Goal: Task Accomplishment & Management: Manage account settings

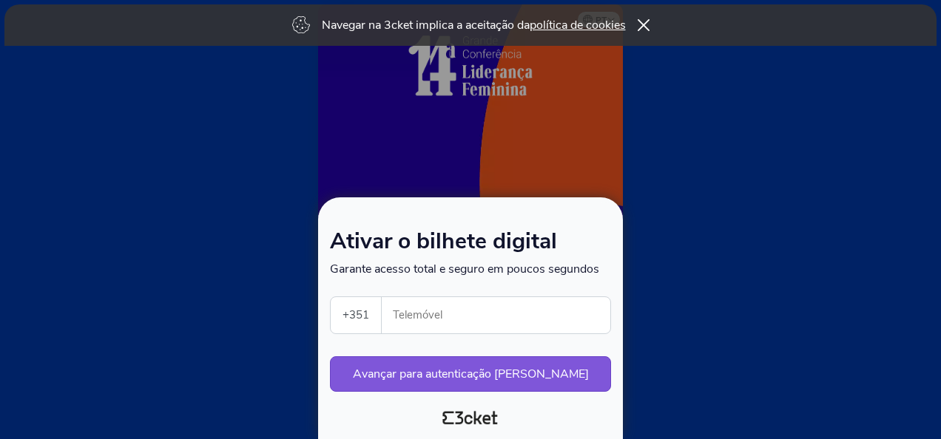
click at [436, 327] on input "Telemóvel" at bounding box center [502, 315] width 217 height 36
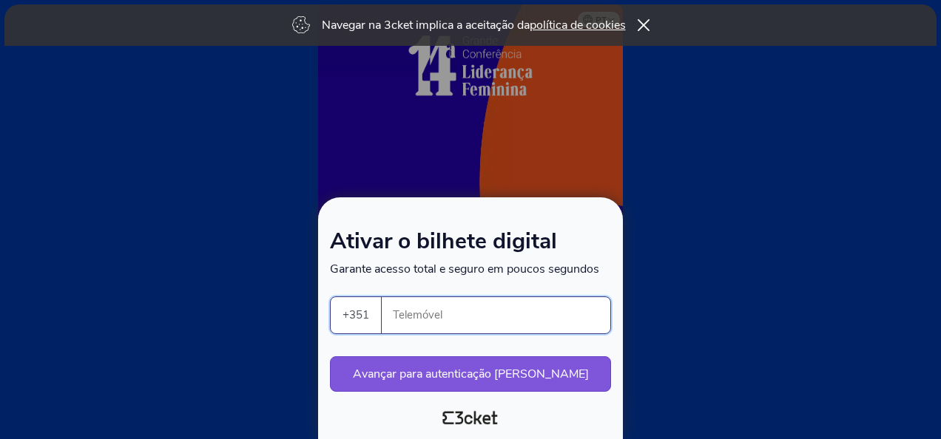
type input "917845759"
click at [491, 374] on button "Avançar para autenticação segura" at bounding box center [470, 375] width 281 height 36
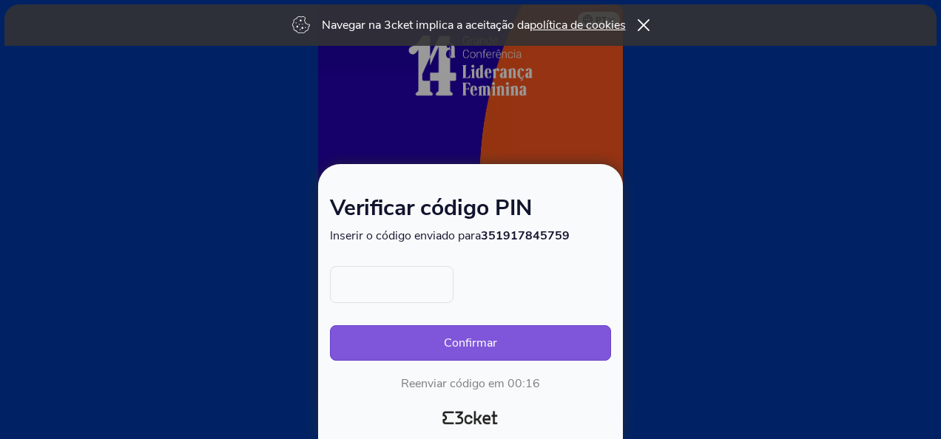
click at [445, 297] on input "text" at bounding box center [392, 284] width 124 height 37
type input "8280"
click at [467, 346] on button "Confirmar" at bounding box center [470, 343] width 281 height 36
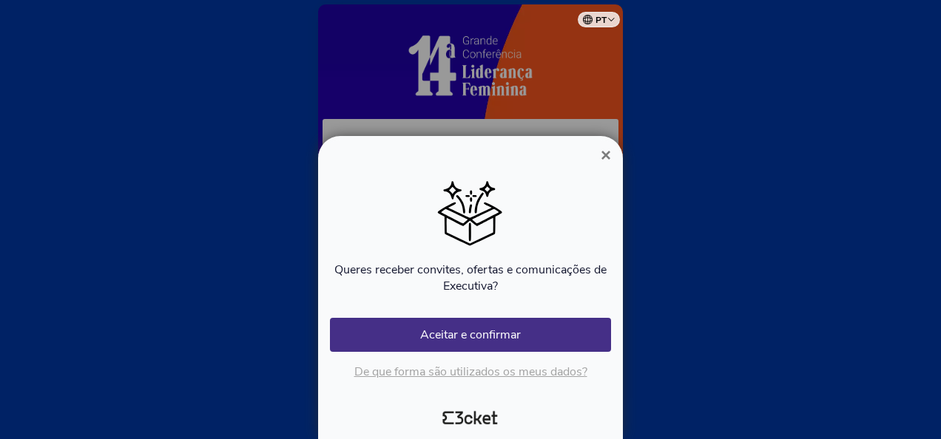
click at [456, 374] on p "De que forma são utilizados os meus dados?" at bounding box center [470, 372] width 281 height 16
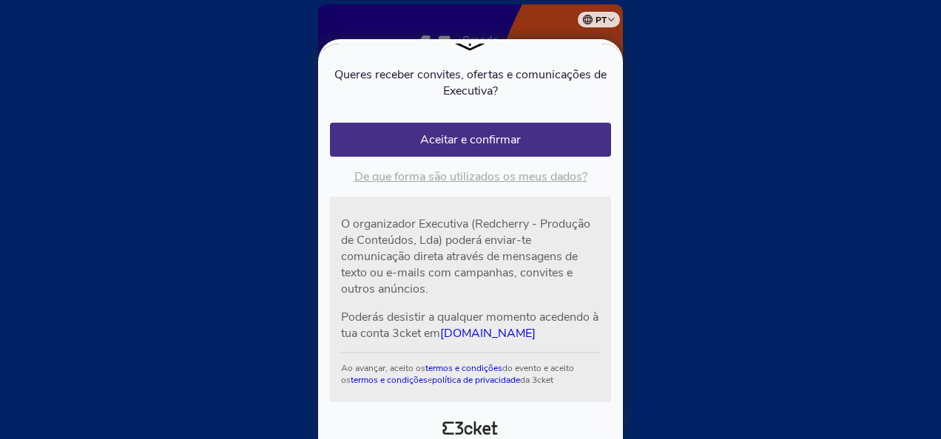
scroll to position [102, 0]
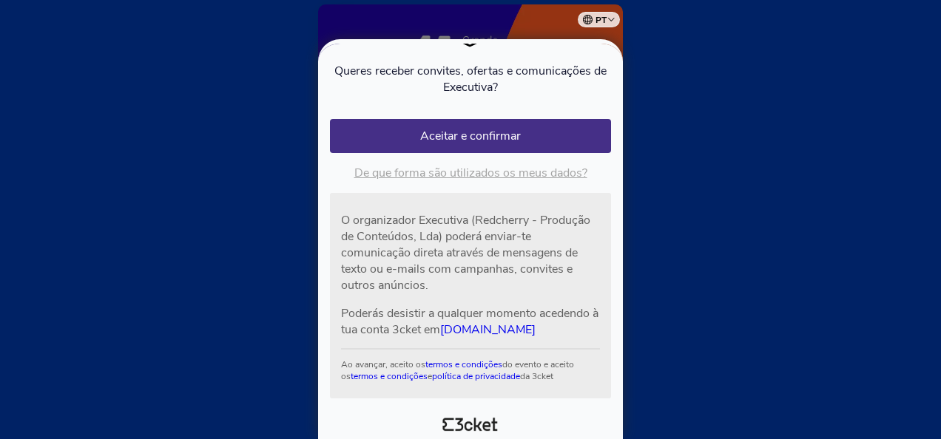
drag, startPoint x: 470, startPoint y: 44, endPoint x: 469, endPoint y: 55, distance: 10.5
click at [470, 44] on icon at bounding box center [470, 26] width 64 height 44
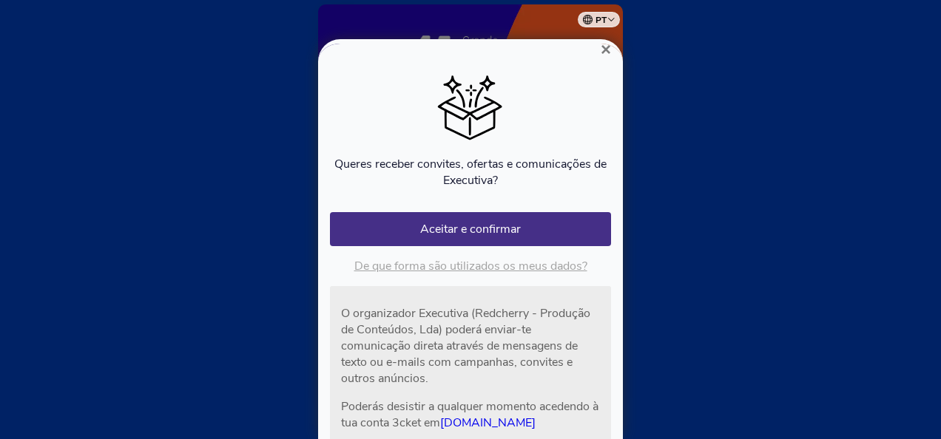
scroll to position [0, 0]
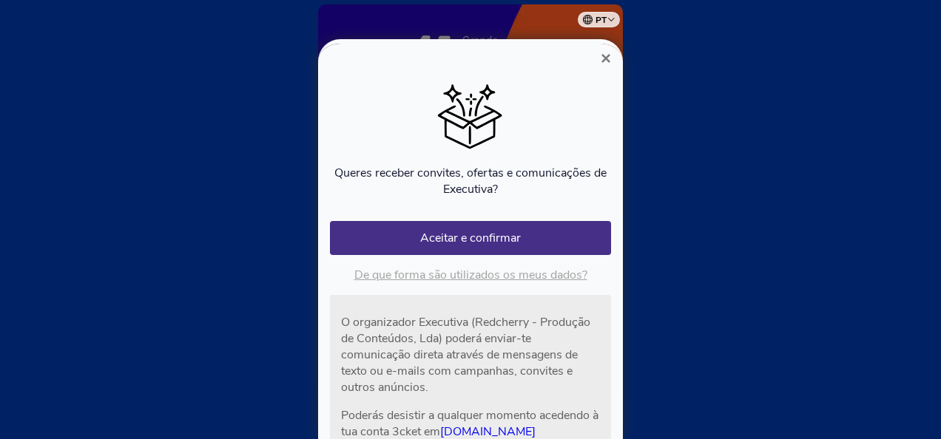
click at [608, 60] on span "×" at bounding box center [606, 58] width 10 height 20
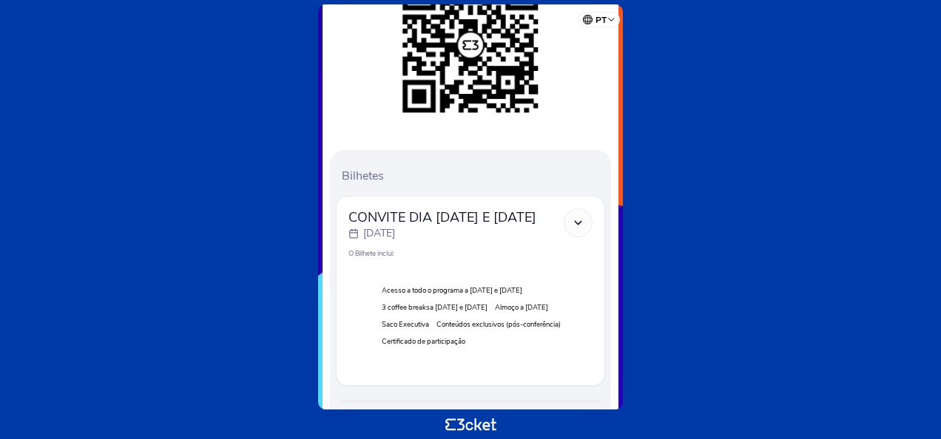
scroll to position [340, 0]
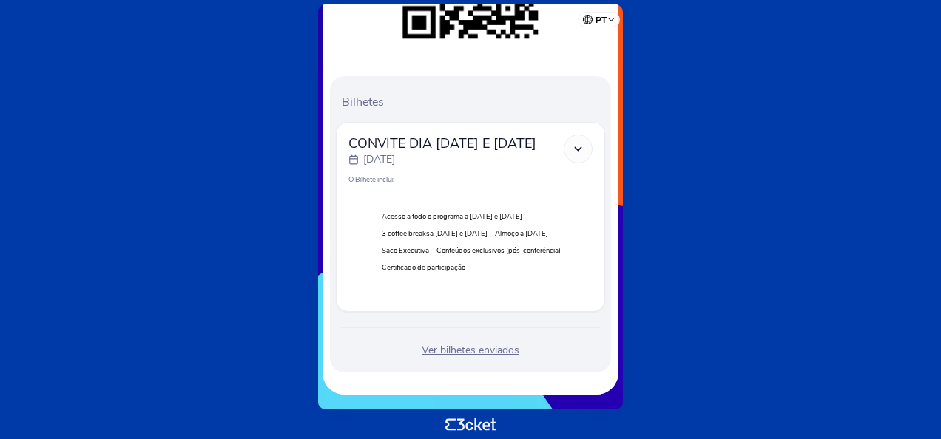
click at [615, 16] on select "Português ([GEOGRAPHIC_DATA]) English Español Catalan [DEMOGRAPHIC_DATA]" at bounding box center [601, 17] width 37 height 29
click at [611, 15] on select "Português (Portugal) English Español Catalan Français" at bounding box center [601, 17] width 37 height 29
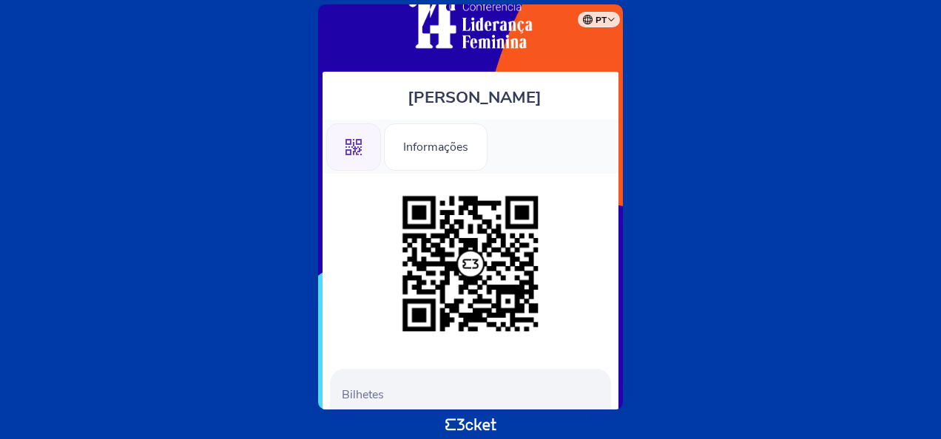
scroll to position [0, 0]
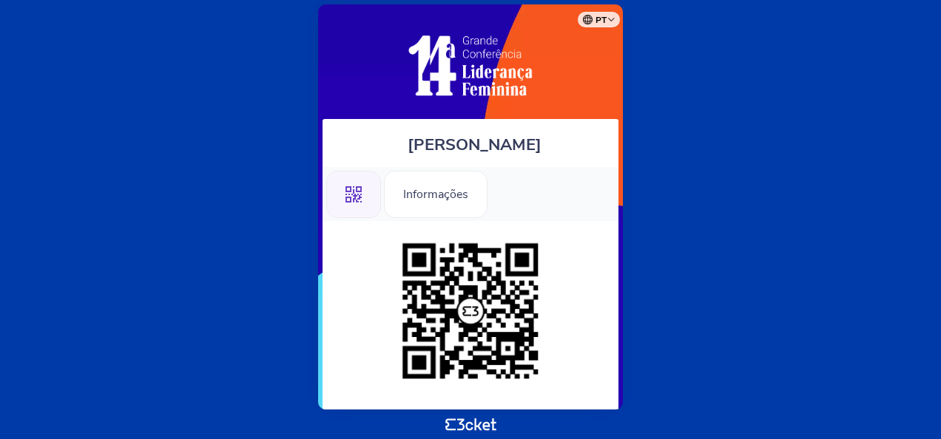
click at [350, 203] on div ".st0{fill-rule:evenodd;clip-rule:evenodd;}" at bounding box center [353, 194] width 55 height 47
